Goal: Communication & Community: Answer question/provide support

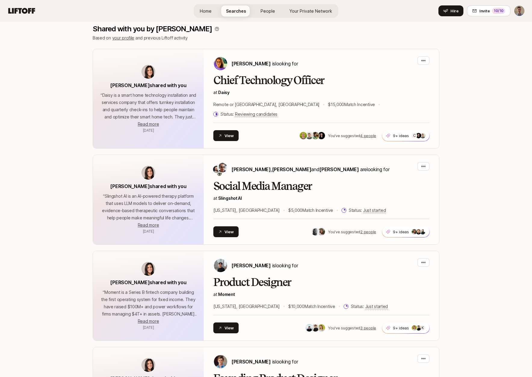
scroll to position [771, 0]
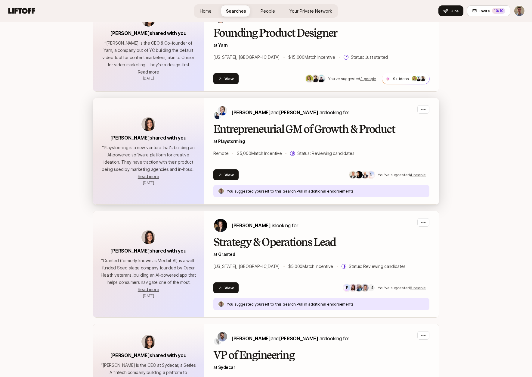
click at [314, 123] on h2 "Entrepreneurial GM of Growth & Product" at bounding box center [322, 129] width 216 height 12
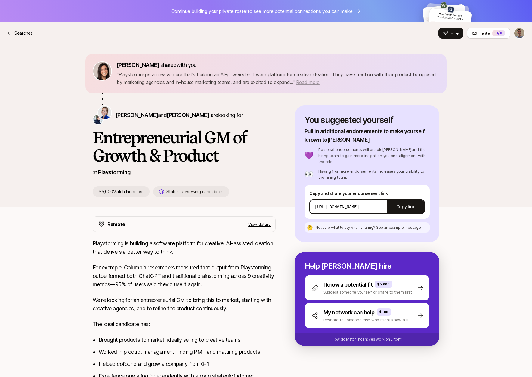
click at [320, 84] on span "Read more" at bounding box center [307, 82] width 23 height 6
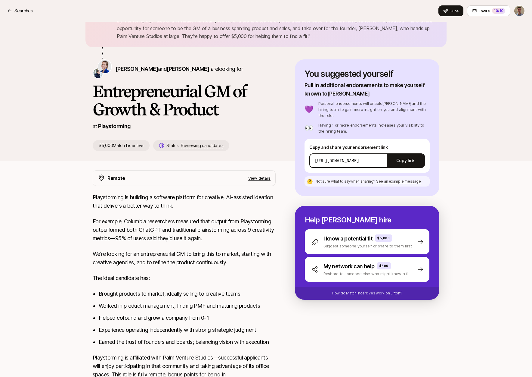
scroll to position [102, 0]
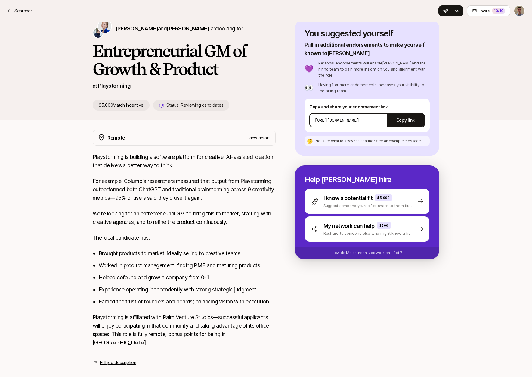
click at [116, 359] on link "Full job description" at bounding box center [118, 362] width 36 height 7
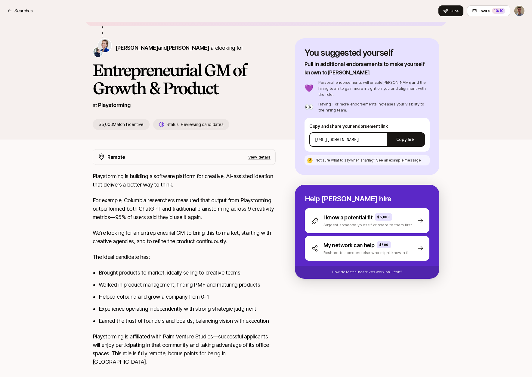
scroll to position [85, 0]
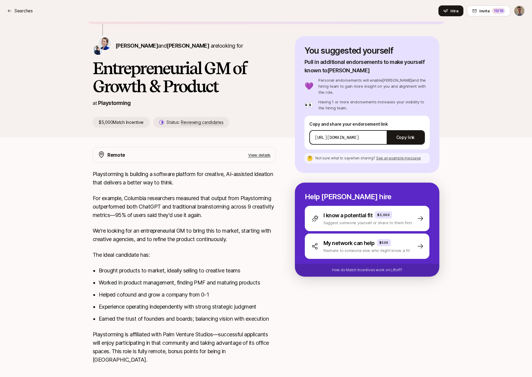
click at [113, 175] on p "Playstorming is building a software platform for creative, AI-assisted ideation…" at bounding box center [184, 178] width 183 height 17
copy p "Playstorming"
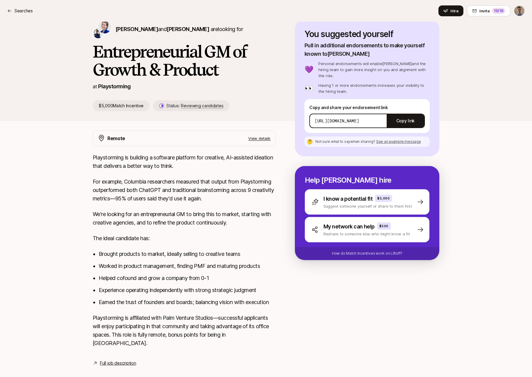
click at [150, 223] on p "We're looking for an entrepreneurial GM to bring this to market, starting with …" at bounding box center [184, 218] width 183 height 17
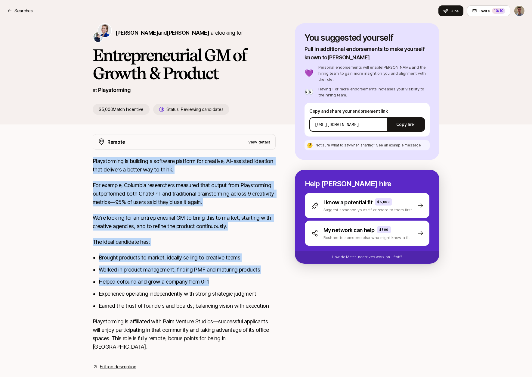
scroll to position [99, 0]
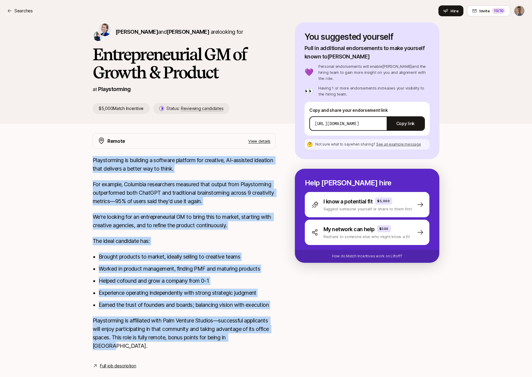
drag, startPoint x: 92, startPoint y: 155, endPoint x: 255, endPoint y: 334, distance: 241.6
click at [255, 334] on div "Remote View details Playstorming is building a software platform for creative, …" at bounding box center [266, 251] width 361 height 236
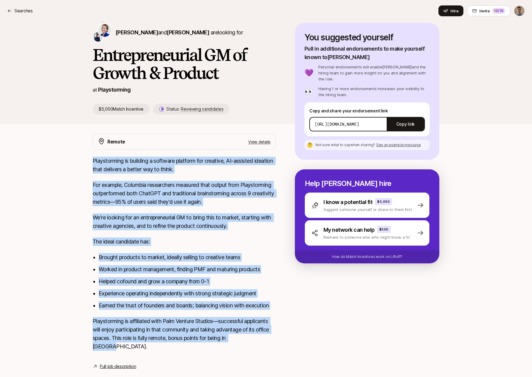
copy div "Loremipsumdo si ametcons a elitsedd eiusmodt inc utlabore, ET-dolorema aliquaen…"
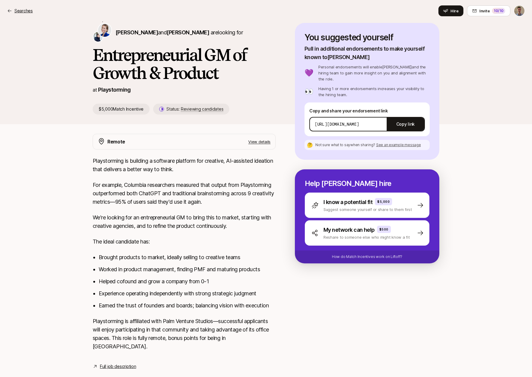
click at [30, 11] on p "Searches" at bounding box center [23, 10] width 18 height 7
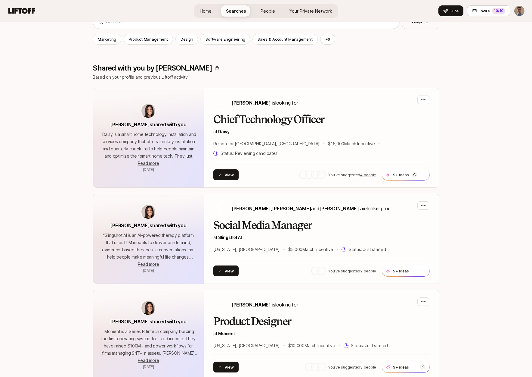
scroll to position [767, 0]
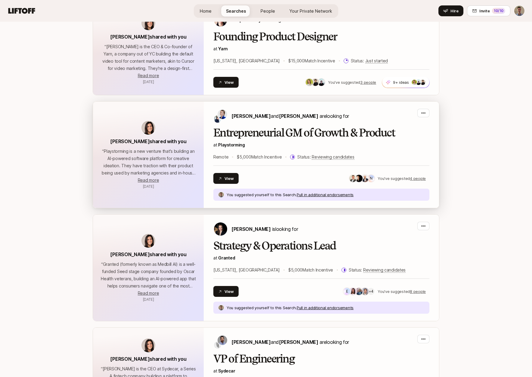
click at [296, 127] on h2 "Entrepreneurial GM of Growth & Product" at bounding box center [322, 133] width 216 height 12
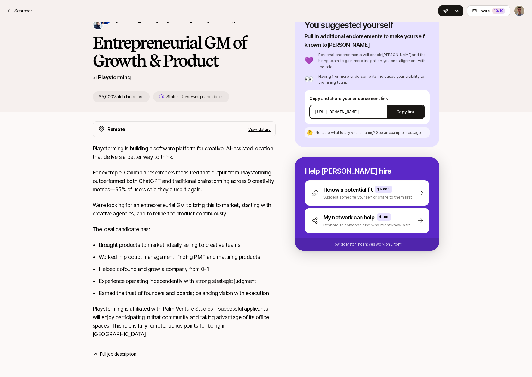
scroll to position [86, 0]
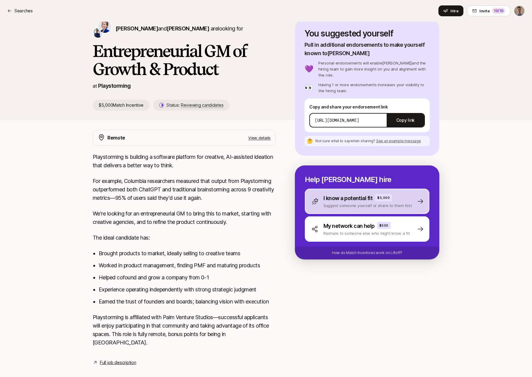
click at [347, 194] on p "I know a potential fit" at bounding box center [348, 198] width 49 height 8
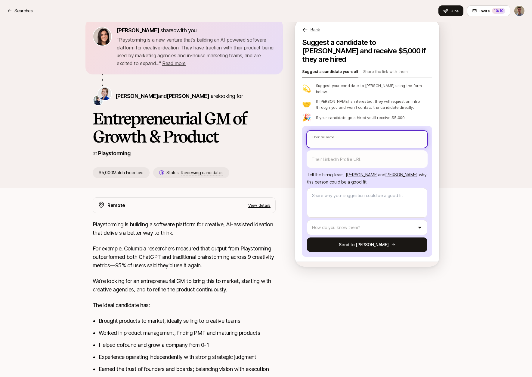
click at [328, 131] on input "text" at bounding box center [367, 139] width 120 height 17
type textarea "x"
type input "S"
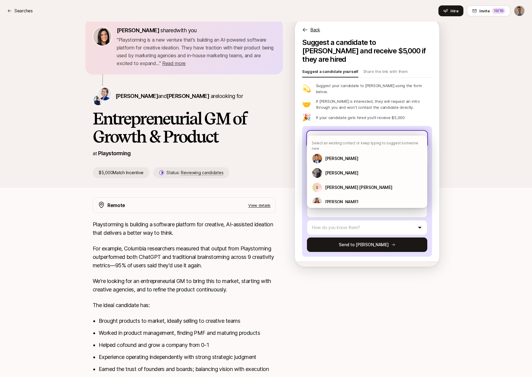
type textarea "x"
type input "Si"
type textarea "x"
type input "Sib"
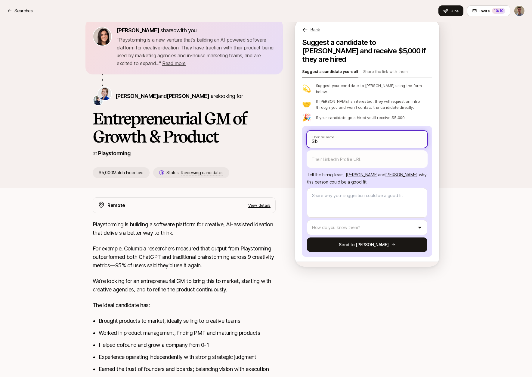
type textarea "x"
type input "Sibi"
type textarea "x"
type input "Sibi"
type textarea "x"
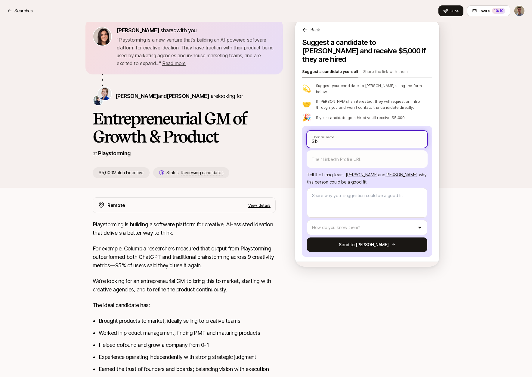
type input "[PERSON_NAME]"
type textarea "x"
type input "[PERSON_NAME]"
type textarea "x"
type input "[PERSON_NAME]"
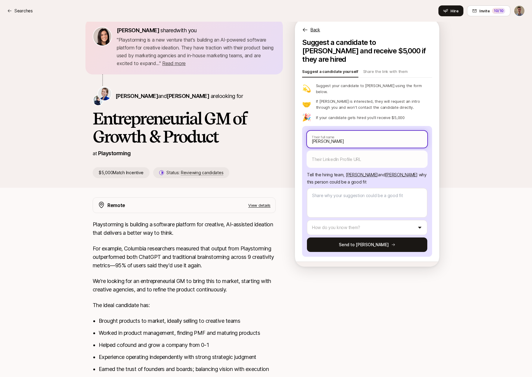
type textarea "x"
type input "[PERSON_NAME]"
type textarea "x"
type input "[PERSON_NAME]"
type textarea "x"
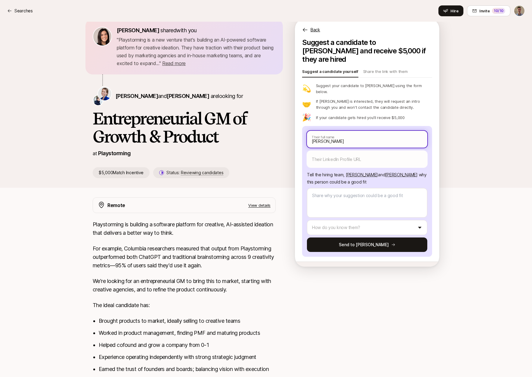
type input "[PERSON_NAME]"
type textarea "x"
type input "[PERSON_NAME]"
type textarea "x"
type input "[PERSON_NAME]"
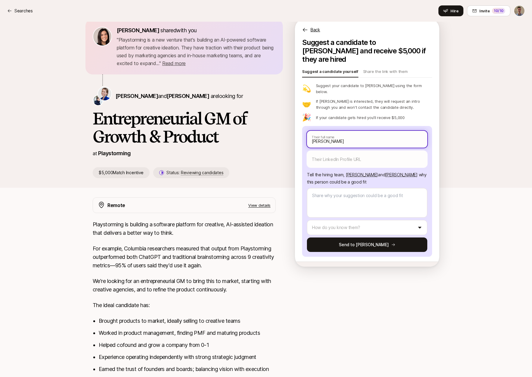
type textarea "x"
type input "[PERSON_NAME]"
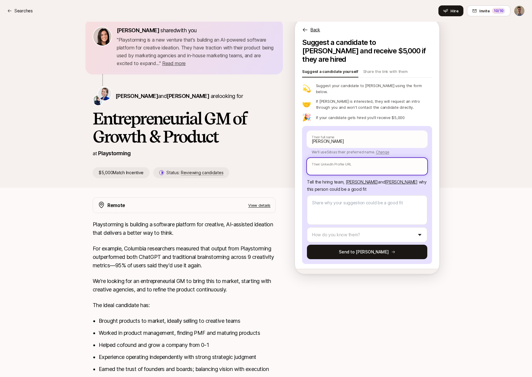
click at [374, 158] on input "text" at bounding box center [367, 166] width 120 height 17
paste input "[URL][DOMAIN_NAME]"
type textarea "x"
type input "[URL][DOMAIN_NAME]"
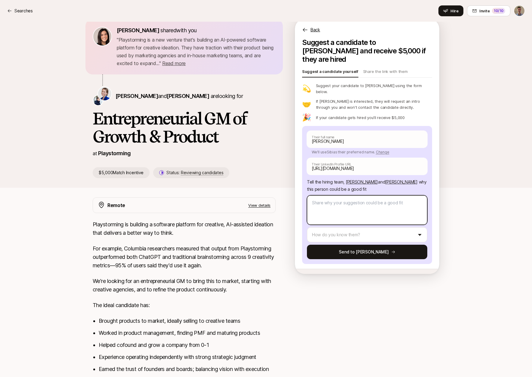
click at [350, 201] on textarea at bounding box center [367, 210] width 120 height 30
type textarea "x"
type textarea "S"
type textarea "x"
type textarea "Si"
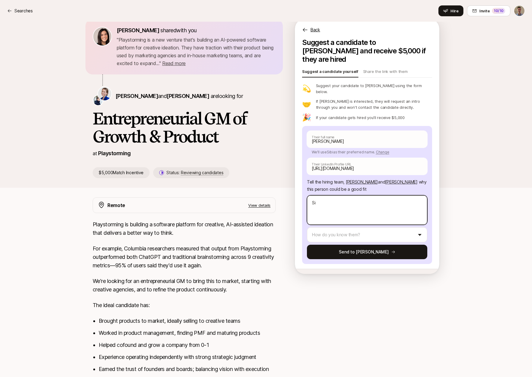
type textarea "x"
type textarea "Sib"
type textarea "x"
type textarea "Sibi"
type textarea "x"
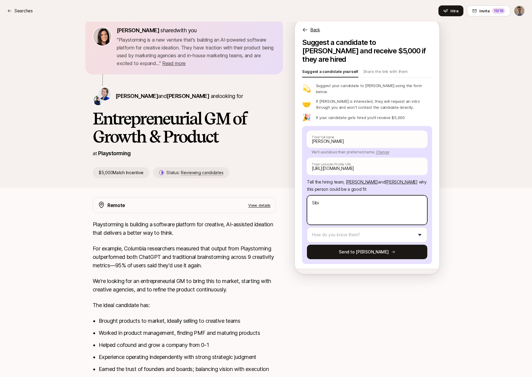
type textarea "Sibi'"
type textarea "x"
type textarea "[PERSON_NAME]'s"
type textarea "x"
type textarea "[PERSON_NAME]'s"
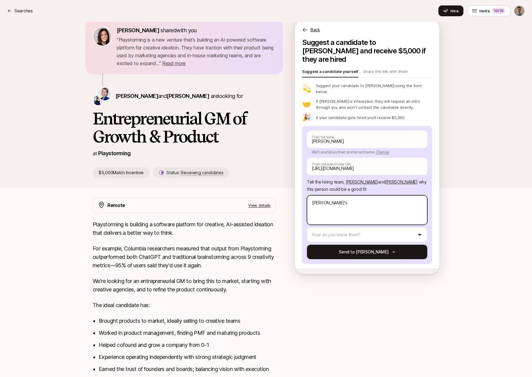
type textarea "x"
type textarea "[PERSON_NAME]'s p"
type textarea "x"
type textarea "[PERSON_NAME]'s pr"
type textarea "x"
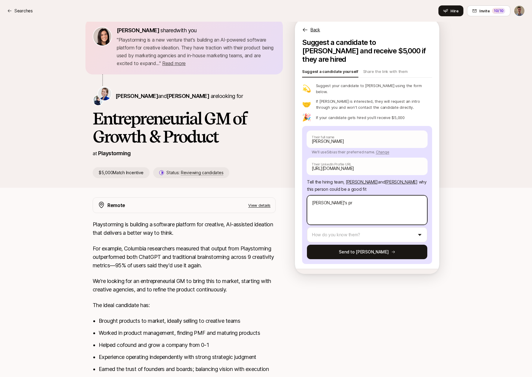
type textarea "[PERSON_NAME]'s pre"
type textarea "x"
type textarea "[PERSON_NAME]'s prev"
type textarea "x"
type textarea "[PERSON_NAME]'s previ"
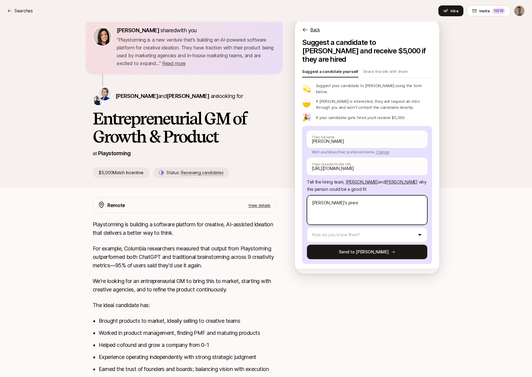
type textarea "x"
type textarea "[PERSON_NAME]'s previo"
type textarea "x"
type textarea "[PERSON_NAME]'s previou"
type textarea "x"
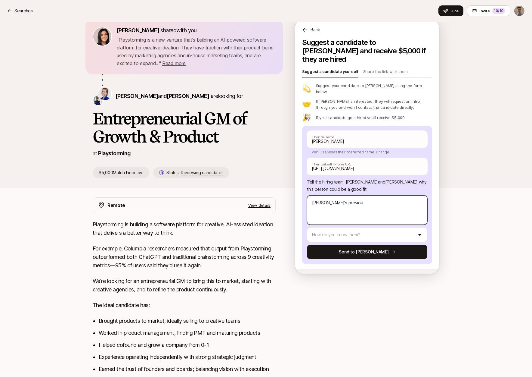
type textarea "[PERSON_NAME]'s previous"
type textarea "x"
type textarea "[PERSON_NAME]'s previous"
paste textarea "last fractional client was in AI ads selling to agencies"
type textarea "x"
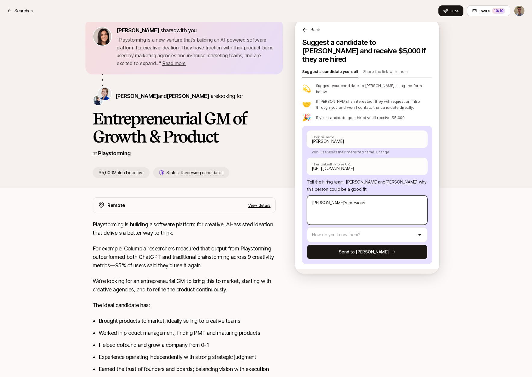
type textarea "[PERSON_NAME]'s previous last fractional client was in AI ads selling to agenci…"
click at [342, 195] on textarea "[PERSON_NAME]'s previous last fractional client was in AI ads selling to agenci…" at bounding box center [367, 210] width 120 height 30
drag, startPoint x: 342, startPoint y: 190, endPoint x: 373, endPoint y: 189, distance: 30.4
click at [373, 195] on textarea "[PERSON_NAME]'s previous last fractional client was in AI ads selling to agenci…" at bounding box center [367, 210] width 120 height 30
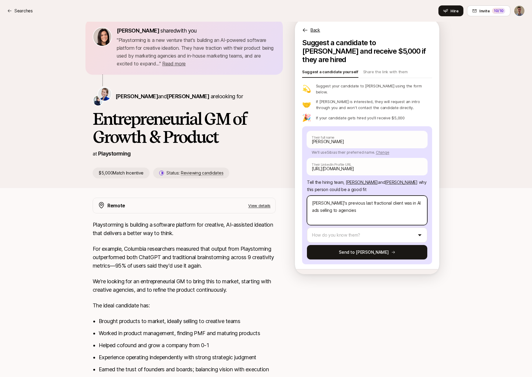
type textarea "x"
type textarea "[PERSON_NAME]'s previous r was in AI ads selling to agencies"
type textarea "x"
type textarea "[PERSON_NAME]'s previous ro was in AI ads selling to agencies"
type textarea "x"
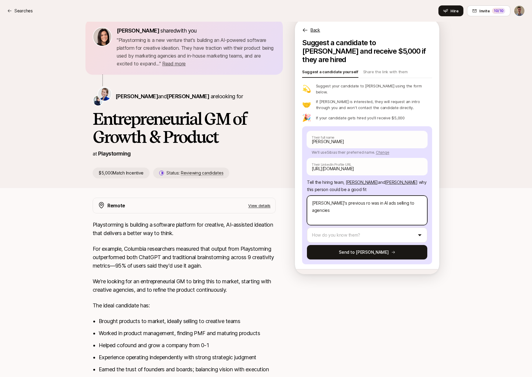
type textarea "[PERSON_NAME]'s previous rol was in AI ads selling to agencies"
type textarea "x"
type textarea "[PERSON_NAME]'s previous role was in AI ads selling to agencies"
click at [368, 221] on html "Continue building your private roster to see more potential connections you can…" at bounding box center [266, 154] width 532 height 377
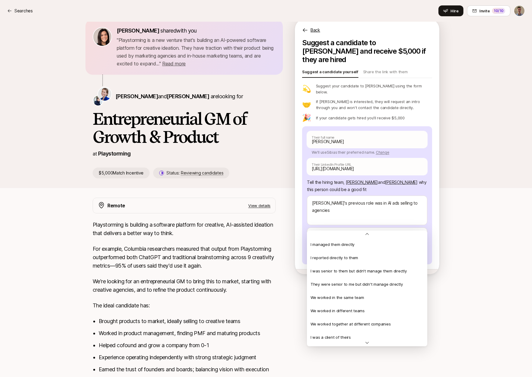
scroll to position [130, 0]
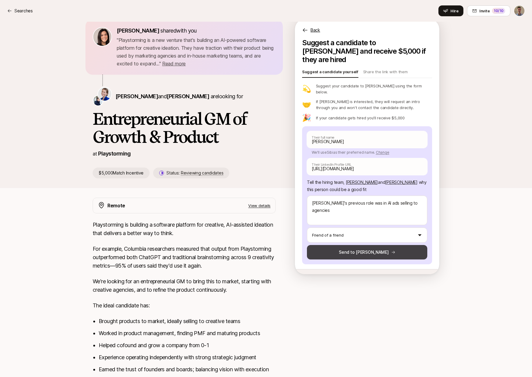
click at [365, 245] on button "Send to [PERSON_NAME]" at bounding box center [367, 252] width 120 height 14
type textarea "x"
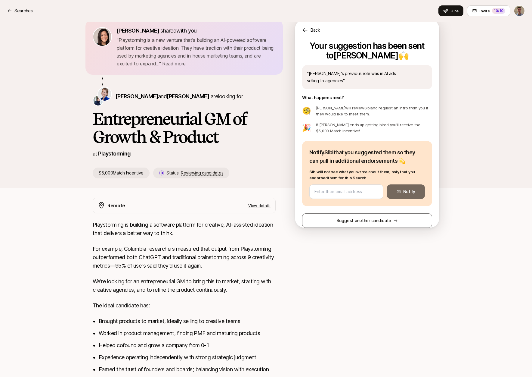
click at [27, 14] on p "Searches" at bounding box center [23, 10] width 18 height 7
